Goal: Navigation & Orientation: Find specific page/section

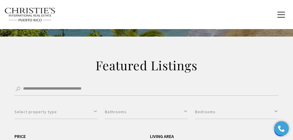
scroll to position [77, 0]
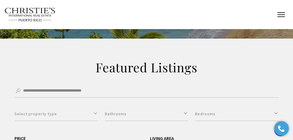
click at [280, 14] on button "button" at bounding box center [280, 14] width 15 height 17
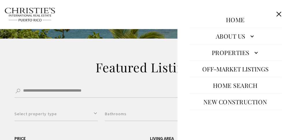
click at [241, 50] on link "Properties" at bounding box center [235, 53] width 92 height 14
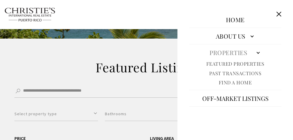
click at [109, 5] on div "Home Search Dorado Beach Rio Grande Humacao Coastal San Juan Guaynabo Puerto Ri…" at bounding box center [146, 14] width 284 height 21
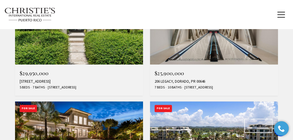
scroll to position [250, 0]
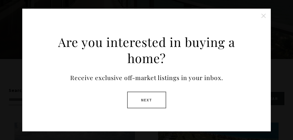
scroll to position [115, 0]
click at [264, 14] on button at bounding box center [263, 16] width 12 height 12
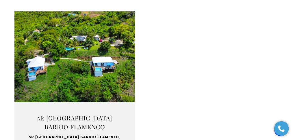
scroll to position [1019, 0]
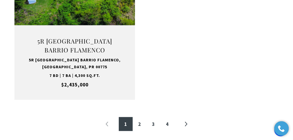
click at [177, 118] on ul "« 1 2 3 4 »" at bounding box center [146, 124] width 264 height 14
click at [172, 118] on link "4" at bounding box center [167, 124] width 14 height 14
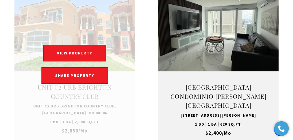
scroll to position [432, 0]
